Goal: Information Seeking & Learning: Learn about a topic

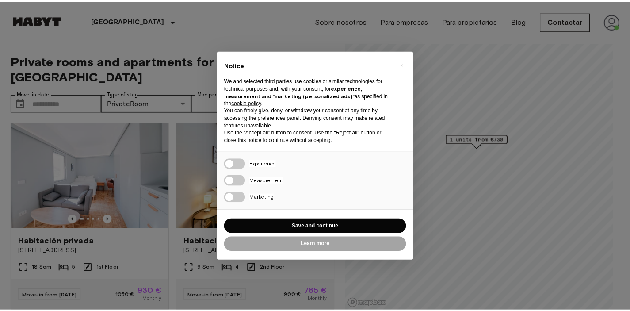
scroll to position [9, 0]
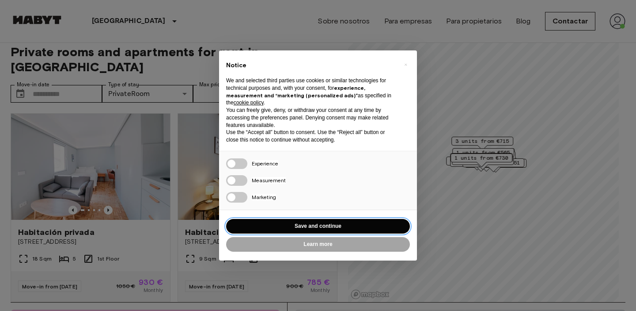
click at [303, 224] on button "Save and continue" at bounding box center [318, 226] width 184 height 15
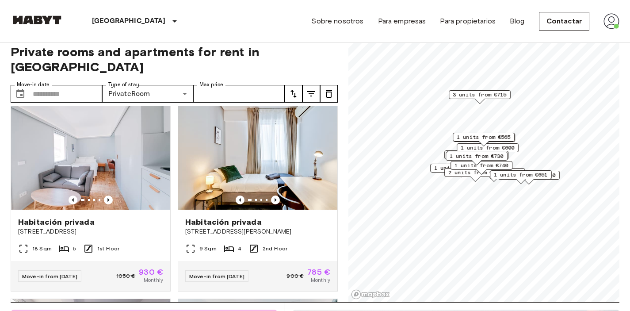
scroll to position [0, 0]
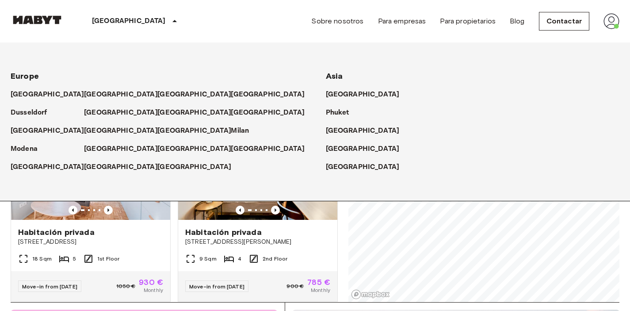
click at [112, 22] on p "[GEOGRAPHIC_DATA]" at bounding box center [129, 21] width 74 height 11
click at [86, 129] on p "[GEOGRAPHIC_DATA]" at bounding box center [123, 131] width 74 height 11
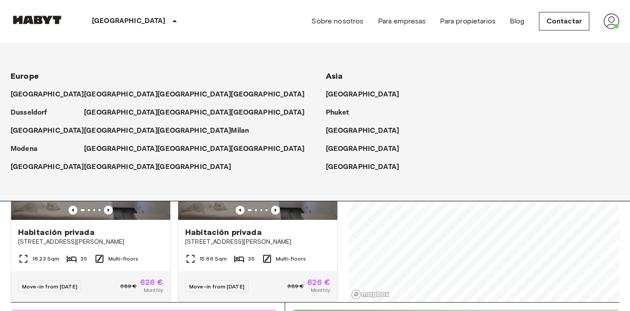
click at [112, 21] on p "[GEOGRAPHIC_DATA]" at bounding box center [129, 21] width 74 height 11
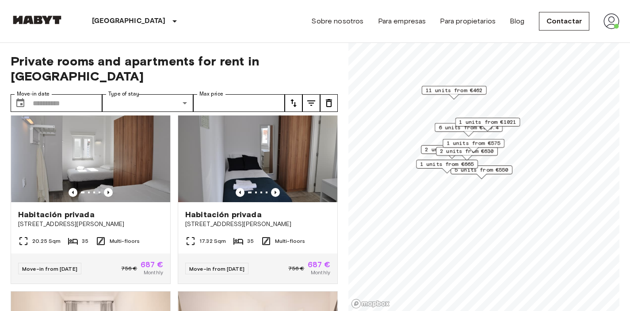
scroll to position [225, 0]
